Goal: Check status: Check status

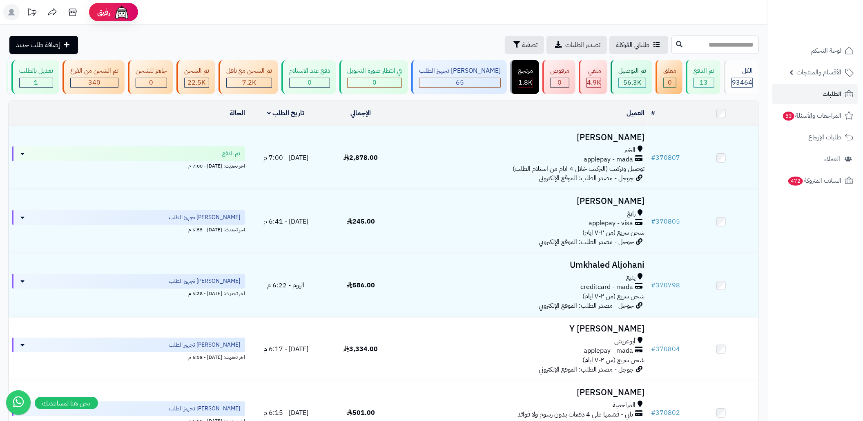
click at [709, 52] on input "text" at bounding box center [714, 45] width 87 height 18
paste input "******"
type input "******"
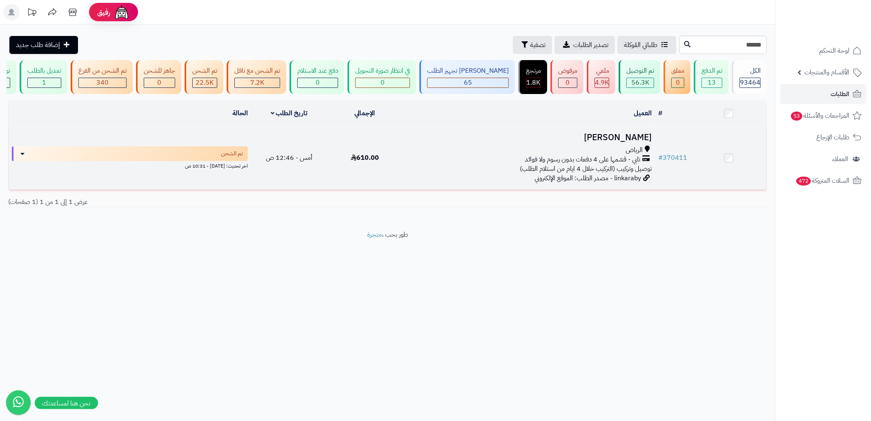
click at [603, 155] on div "الرياض" at bounding box center [529, 149] width 246 height 9
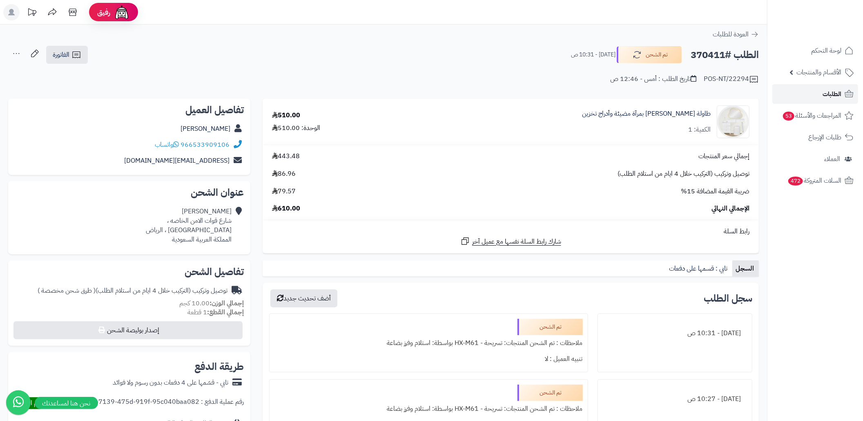
click at [775, 87] on link "الطلبات" at bounding box center [815, 94] width 86 height 20
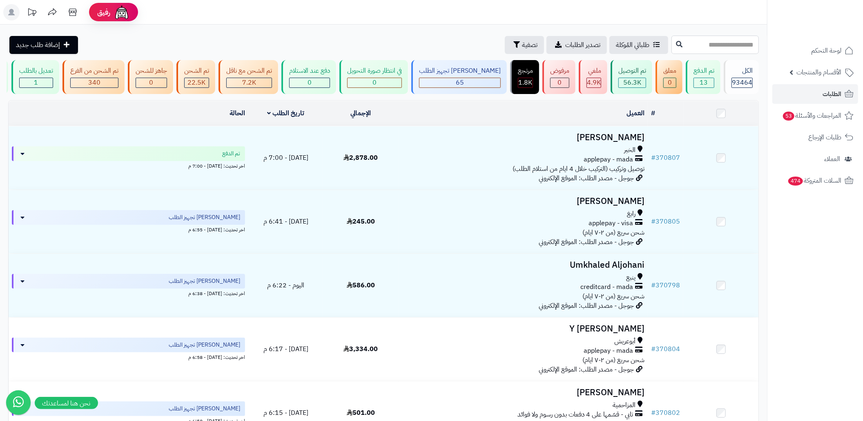
click at [680, 46] on input "text" at bounding box center [714, 45] width 87 height 18
paste input "******"
type input "******"
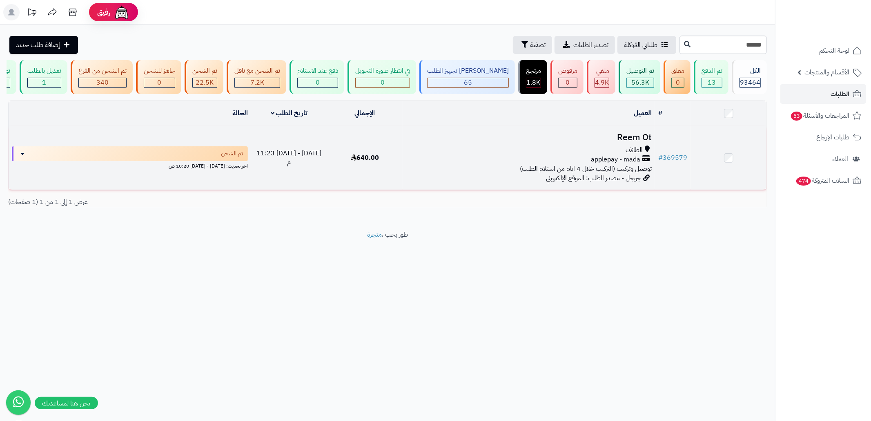
click at [482, 164] on div "applepay - mada" at bounding box center [529, 159] width 246 height 9
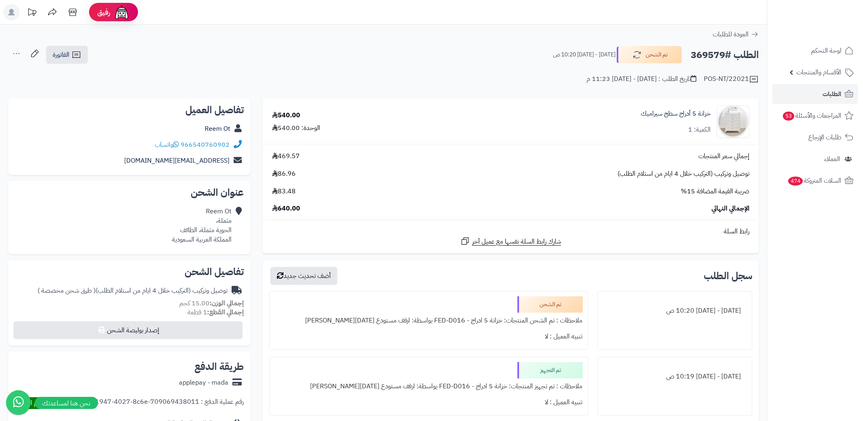
click at [712, 54] on h2 "الطلب #369579" at bounding box center [725, 55] width 68 height 17
copy h2 "369579"
click at [381, 66] on div "POS-NT/22021 تاريخ الطلب : [DATE] - [DATE] 11:23 م" at bounding box center [383, 75] width 751 height 20
click at [193, 229] on div "Reem Ot مثملة، الحوية مثملة، الطائف المملكة العربية السعودية" at bounding box center [202, 225] width 60 height 37
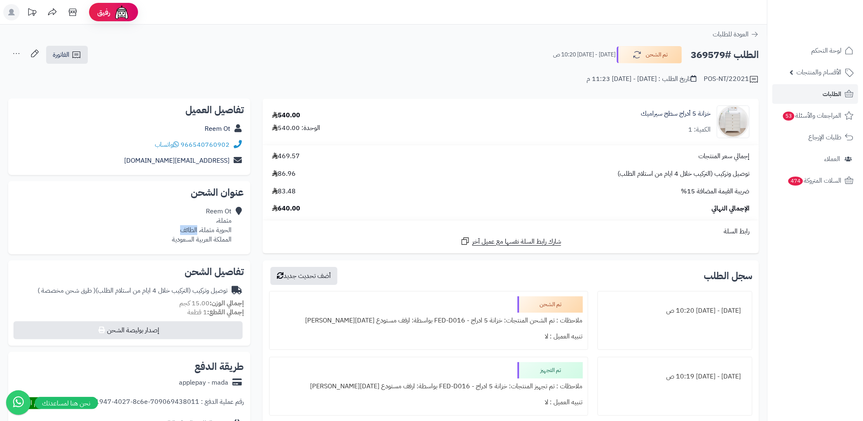
click at [193, 229] on div "Reem Ot مثملة، الحوية مثملة، الطائف المملكة العربية السعودية" at bounding box center [202, 225] width 60 height 37
copy div "الطائف"
drag, startPoint x: 233, startPoint y: 231, endPoint x: 202, endPoint y: 232, distance: 31.1
click at [202, 232] on div "Reem Ot مثملة، الحوية مثملة، الطائف المملكة العربية السعودية" at bounding box center [129, 225] width 229 height 44
copy div "Reem Ot مثملة، الحوية مثملة"
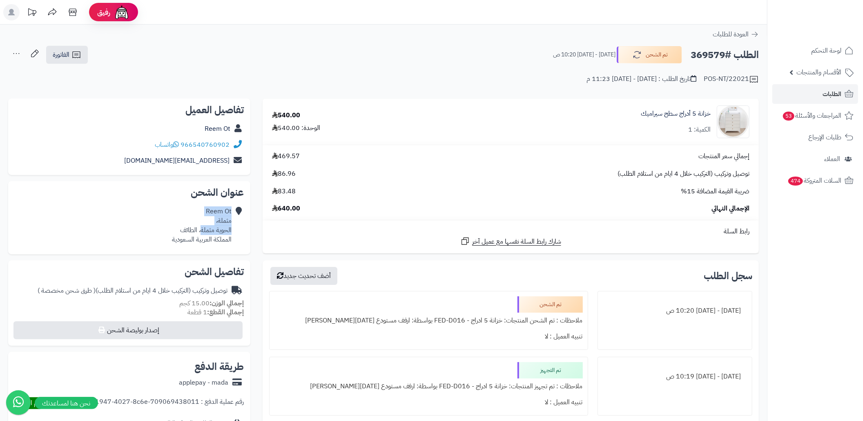
click at [278, 78] on div "POS-NT/22021 تاريخ الطلب : [DATE] - [DATE] 11:23 م" at bounding box center [383, 75] width 751 height 20
click at [63, 49] on link "الفاتورة" at bounding box center [67, 55] width 42 height 18
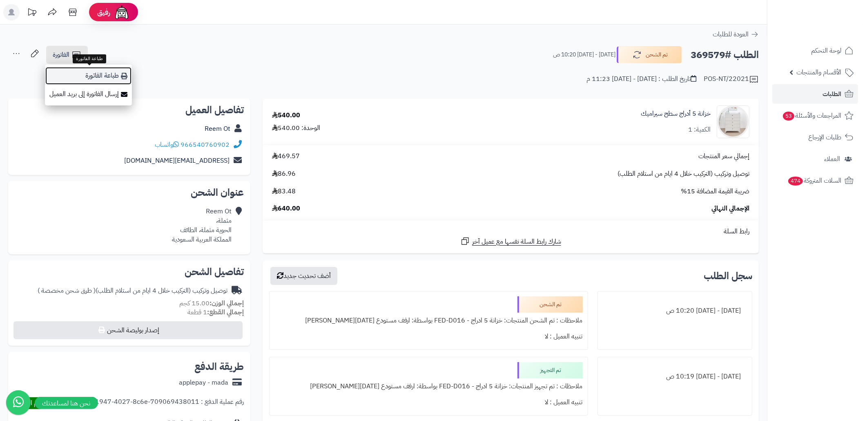
click at [107, 72] on link "طباعة الفاتورة" at bounding box center [88, 76] width 87 height 18
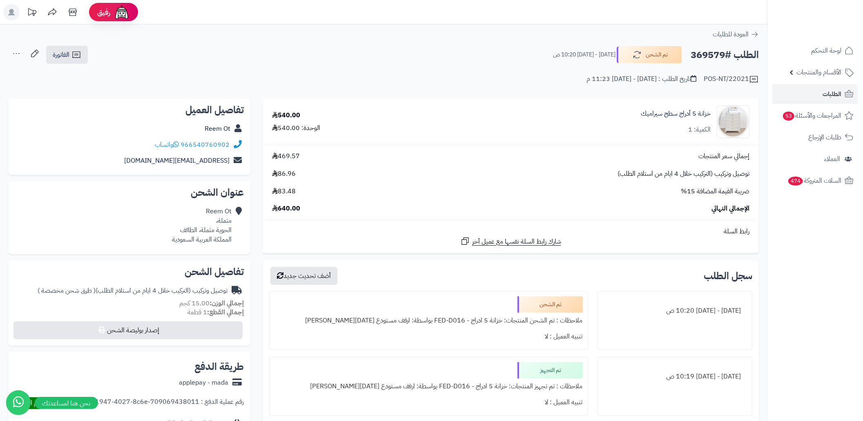
click at [716, 56] on h2 "الطلب #369579" at bounding box center [725, 55] width 68 height 17
copy h2 "369579"
